Goal: Transaction & Acquisition: Purchase product/service

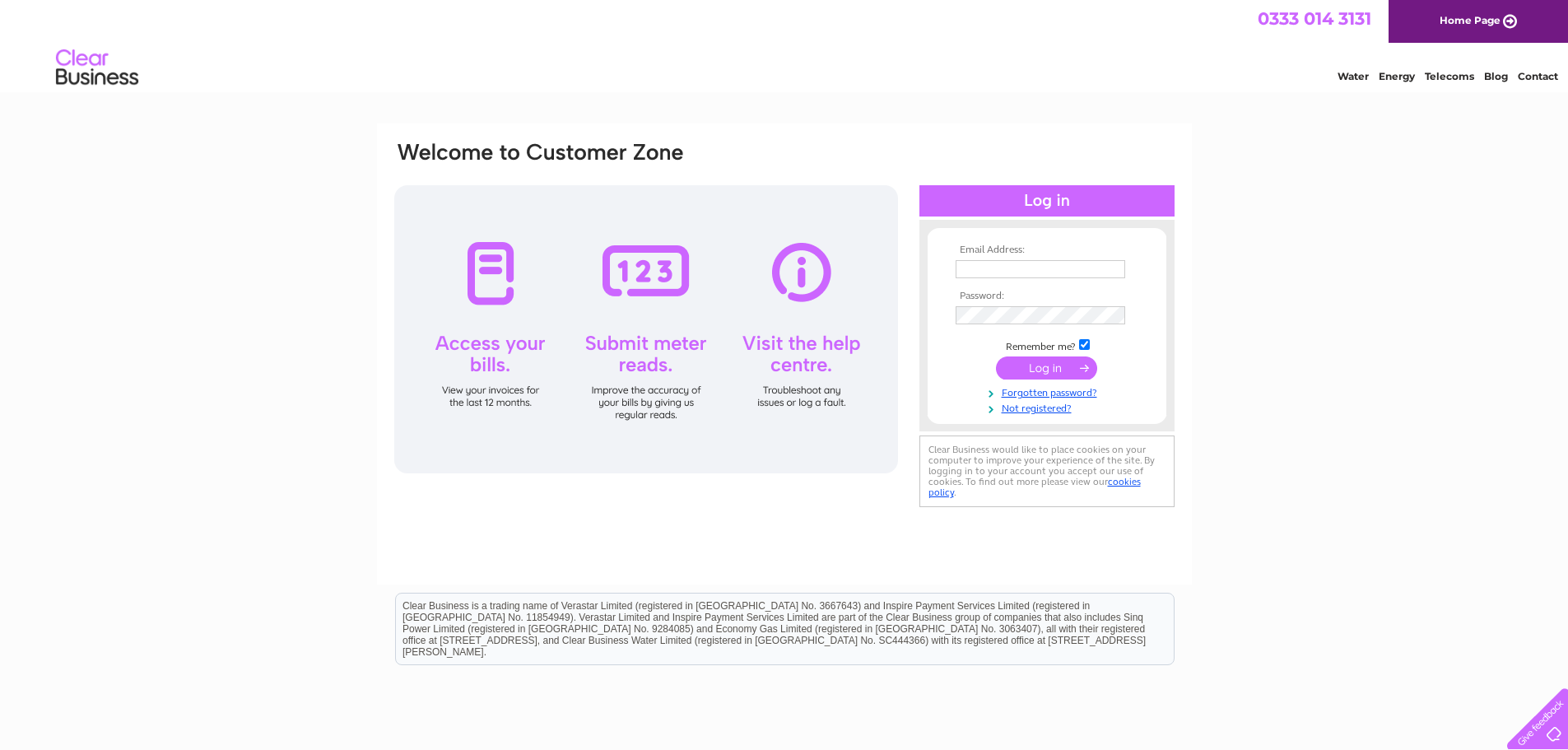
type input "[PERSON_NAME][EMAIL_ADDRESS][DOMAIN_NAME]"
click at [1065, 366] on input "submit" at bounding box center [1046, 368] width 101 height 23
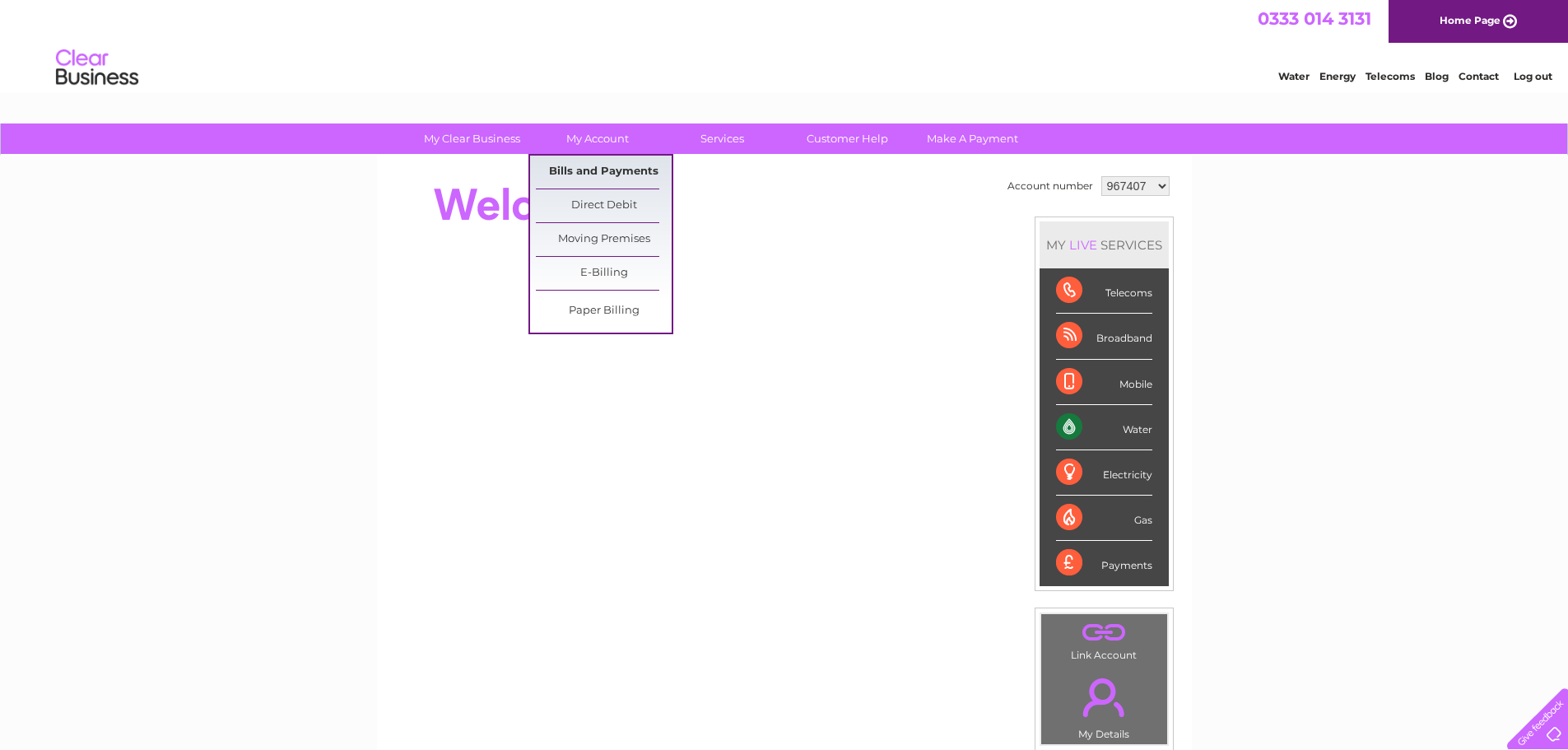
click at [596, 169] on link "Bills and Payments" at bounding box center [603, 172] width 136 height 33
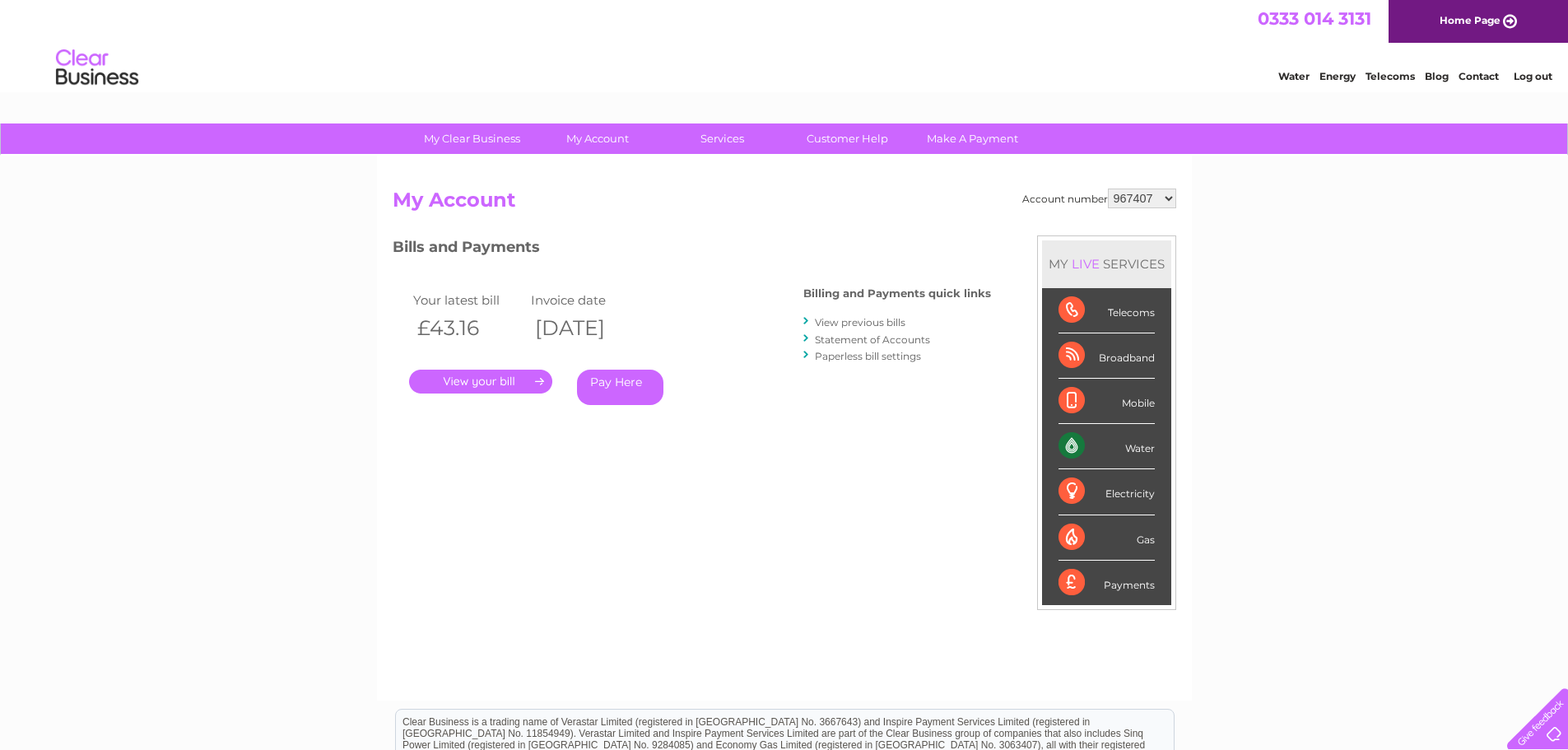
click at [1170, 196] on select "967407 1128914" at bounding box center [1142, 198] width 69 height 19
select select "1128914"
click at [1109, 188] on select "967407 1128914" at bounding box center [1142, 198] width 69 height 19
click at [634, 388] on link "Pay Here" at bounding box center [620, 387] width 87 height 36
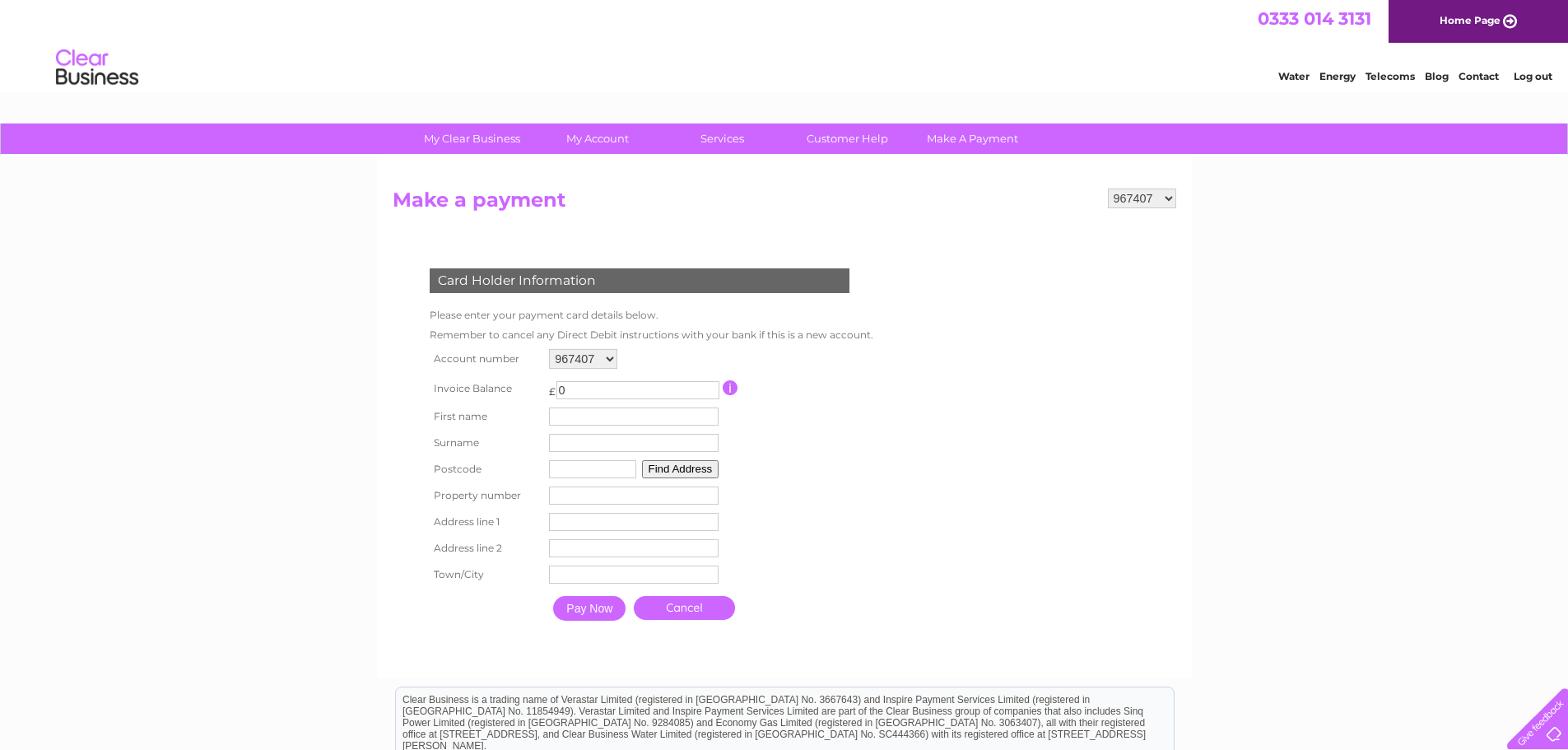
click at [604, 355] on select "967407 1128914" at bounding box center [583, 359] width 69 height 19
select select "1128914"
click at [549, 349] on select "967407 1128914" at bounding box center [583, 359] width 69 height 19
drag, startPoint x: 0, startPoint y: 0, endPoint x: 579, endPoint y: 419, distance: 714.7
click at [579, 419] on input "text" at bounding box center [636, 417] width 171 height 19
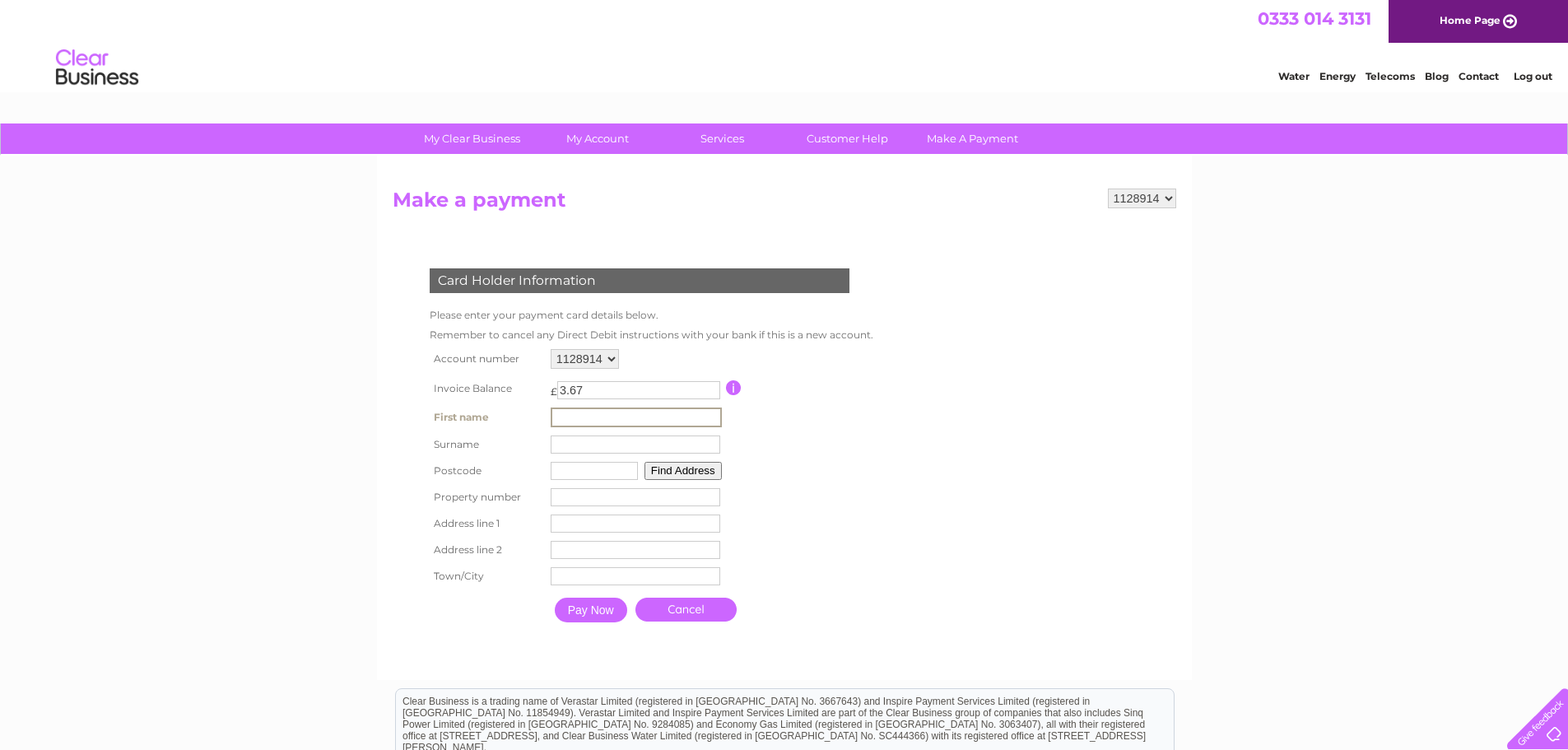
type input "[PERSON_NAME]"
type input "G68 0GL"
type input "43"
click at [588, 522] on input "text" at bounding box center [636, 523] width 170 height 18
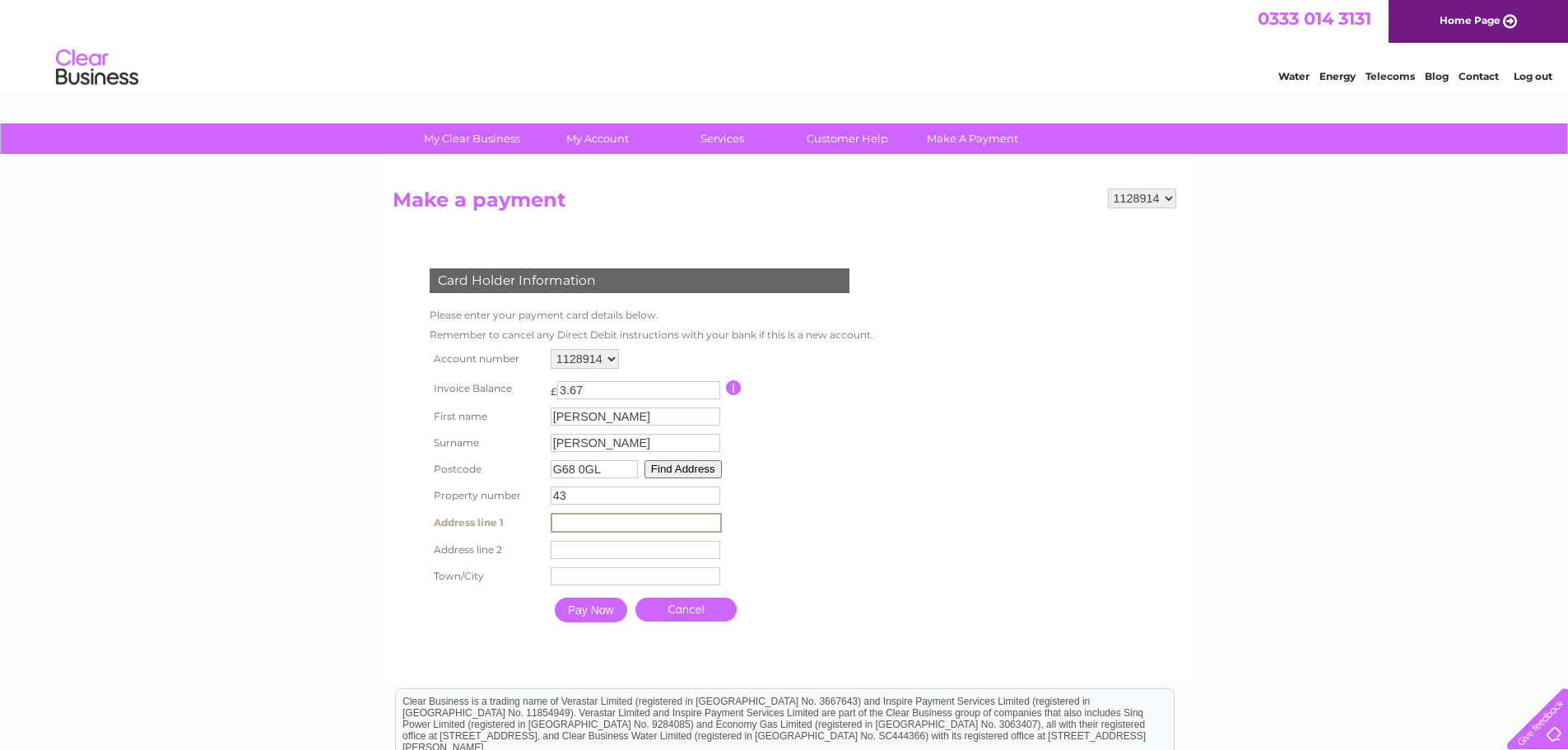
type input "[STREET_ADDRESS][DEMOGRAPHIC_DATA]"
type input "[GEOGRAPHIC_DATA]"
click at [601, 613] on input "Pay Now" at bounding box center [591, 610] width 72 height 25
